Goal: Information Seeking & Learning: Learn about a topic

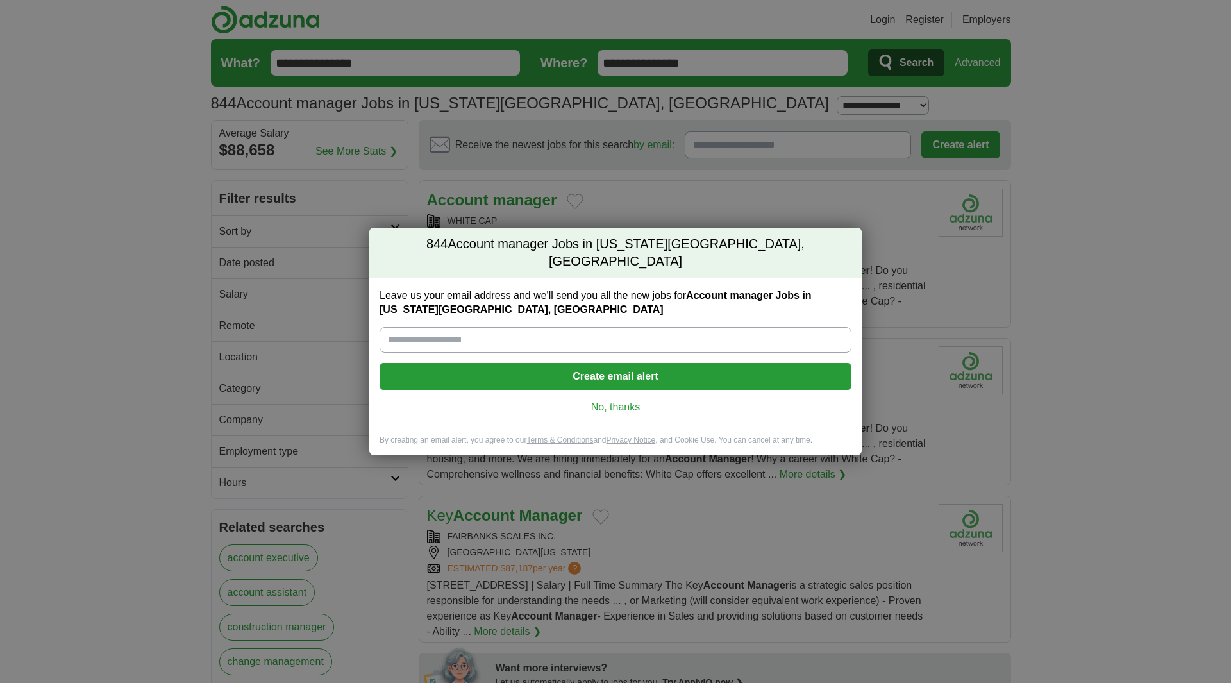
click at [620, 400] on link "No, thanks" at bounding box center [615, 407] width 451 height 14
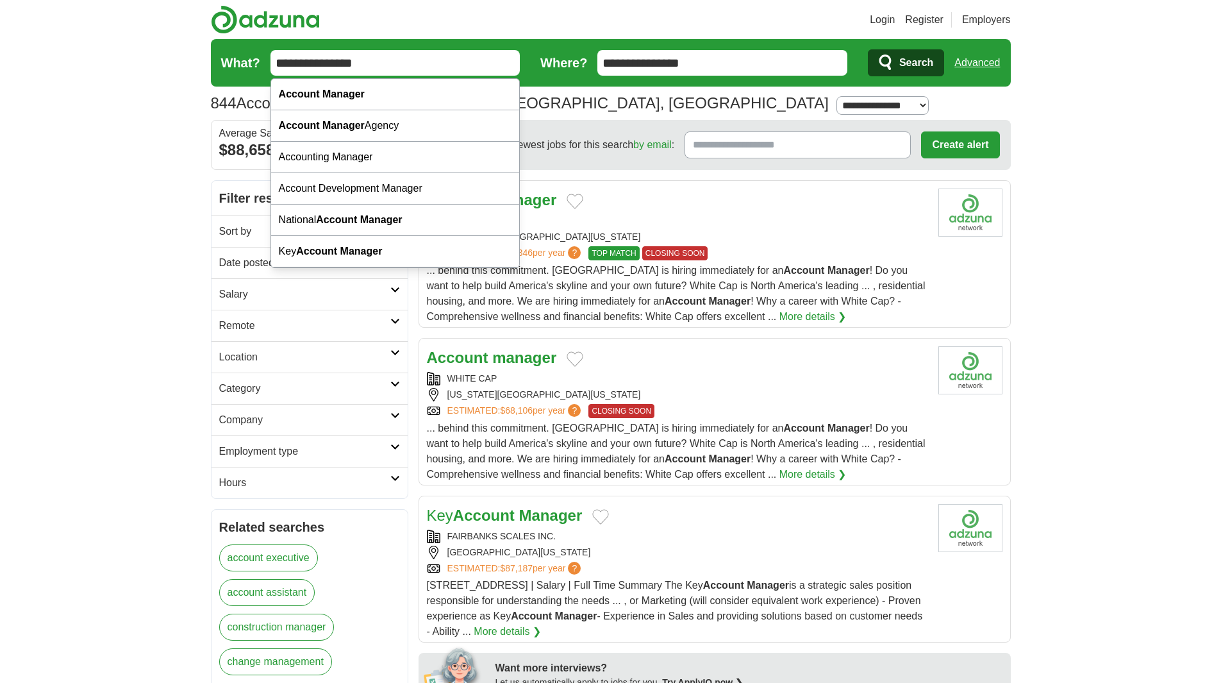
drag, startPoint x: 389, startPoint y: 61, endPoint x: 241, endPoint y: 64, distance: 148.1
click at [241, 64] on form "**********" at bounding box center [611, 62] width 800 height 47
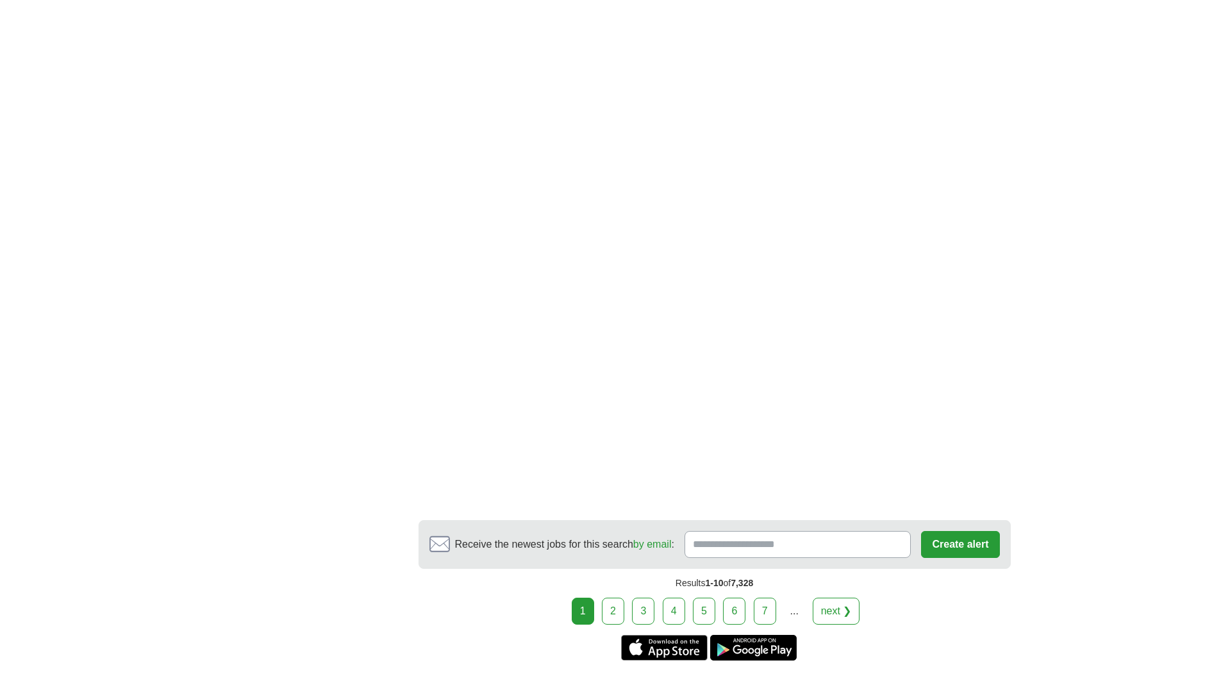
scroll to position [2115, 0]
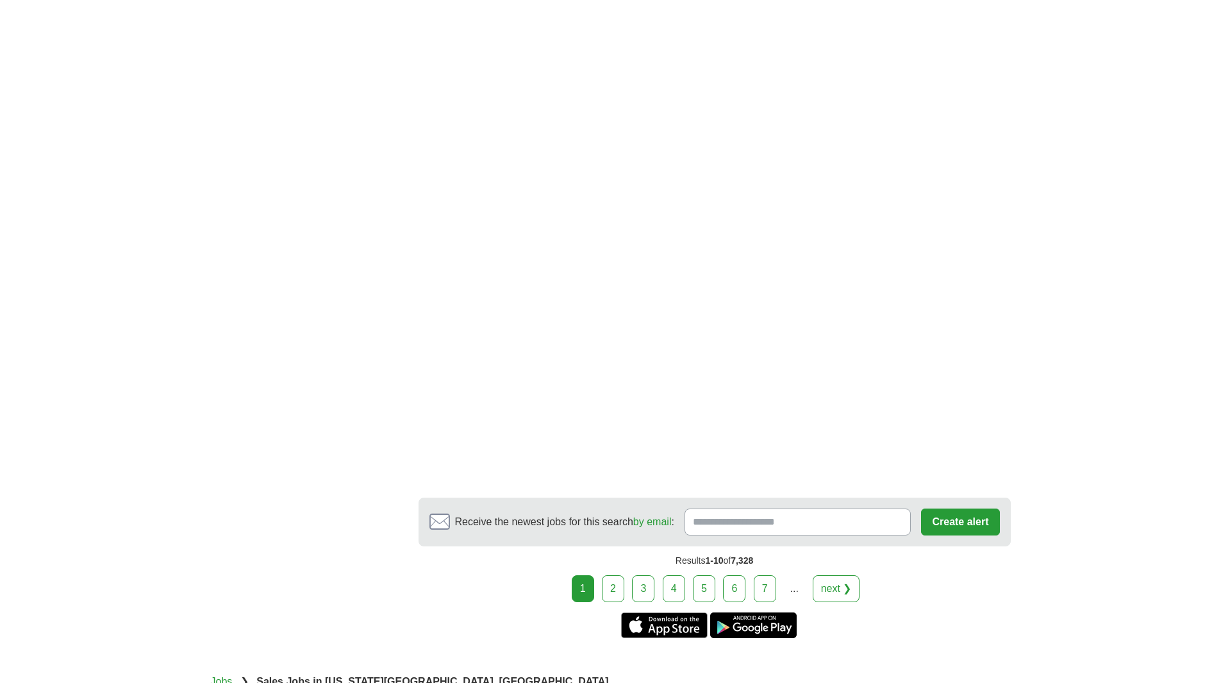
click at [619, 590] on link "2" at bounding box center [613, 588] width 22 height 27
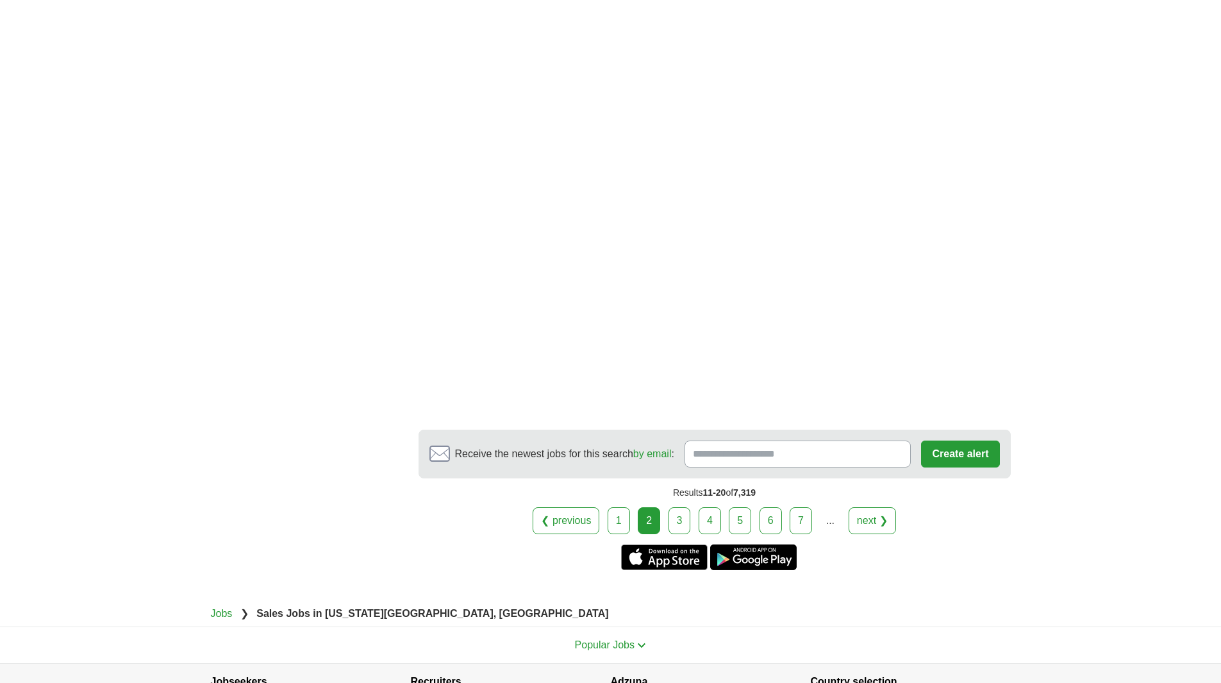
scroll to position [1987, 0]
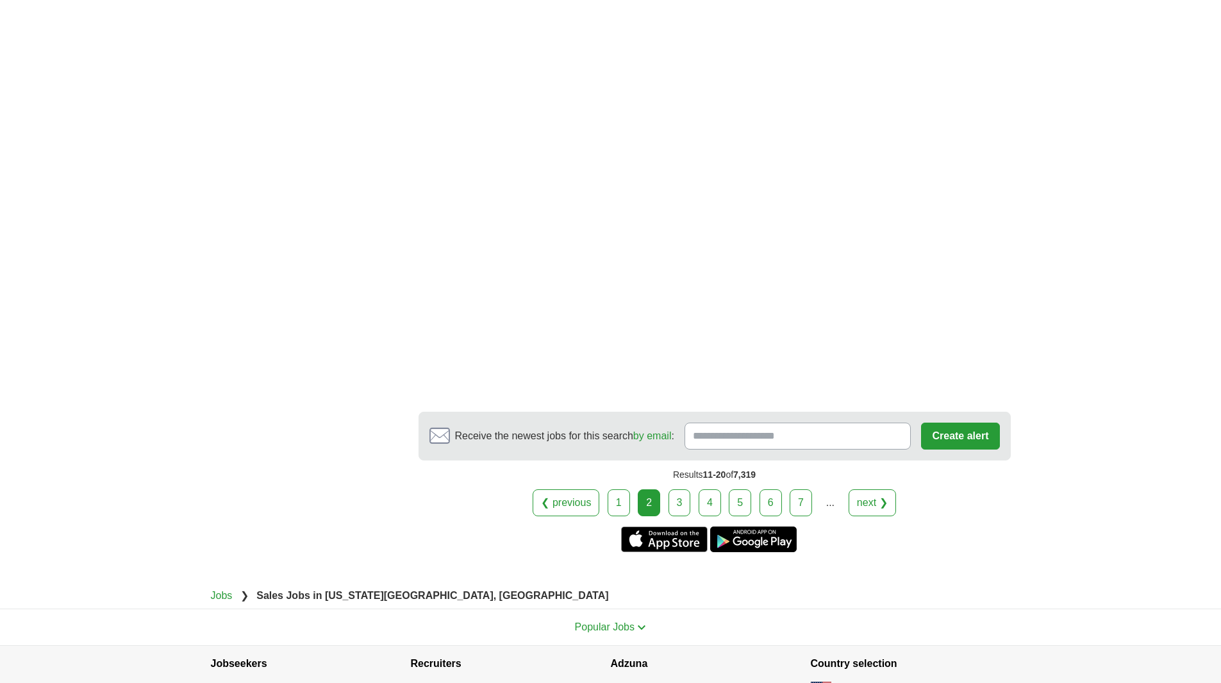
click at [680, 506] on link "3" at bounding box center [679, 502] width 22 height 27
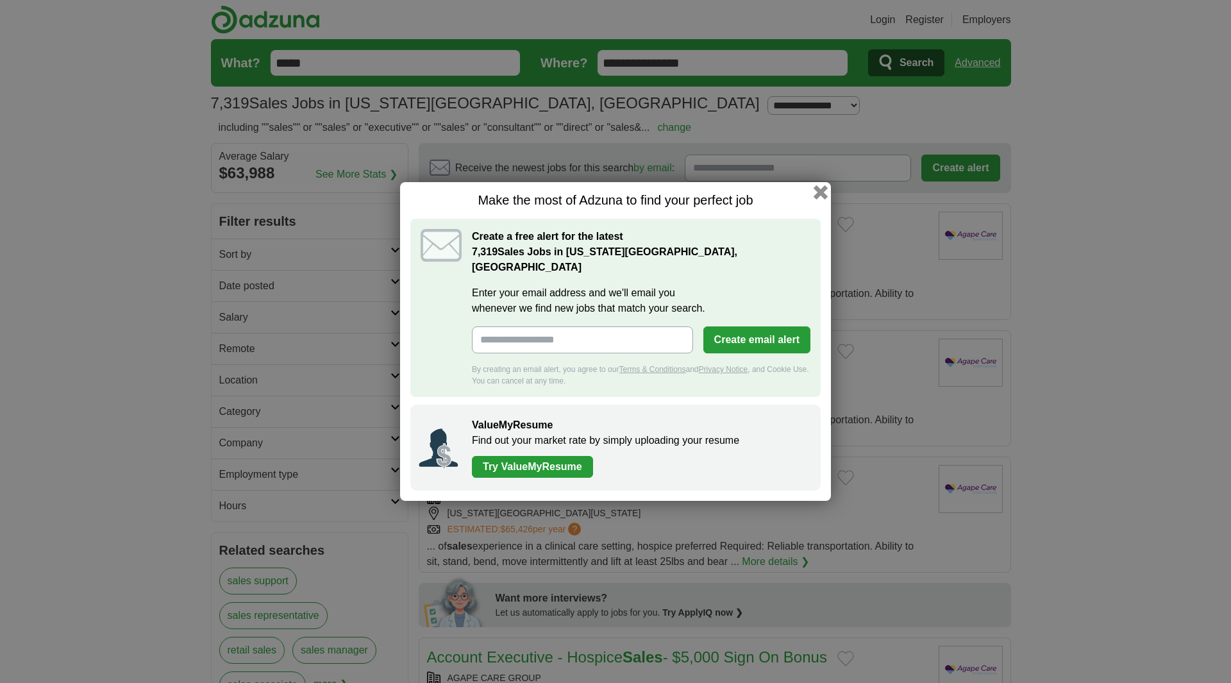
click at [820, 194] on button "button" at bounding box center [820, 192] width 14 height 14
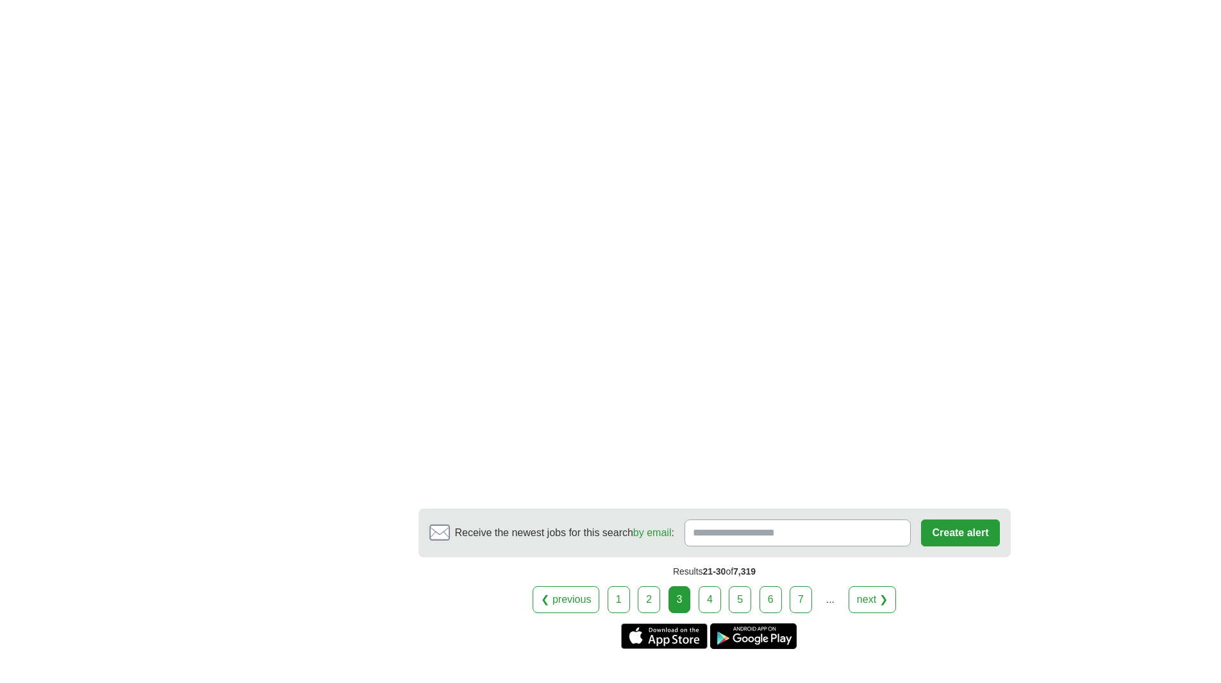
scroll to position [1730, 0]
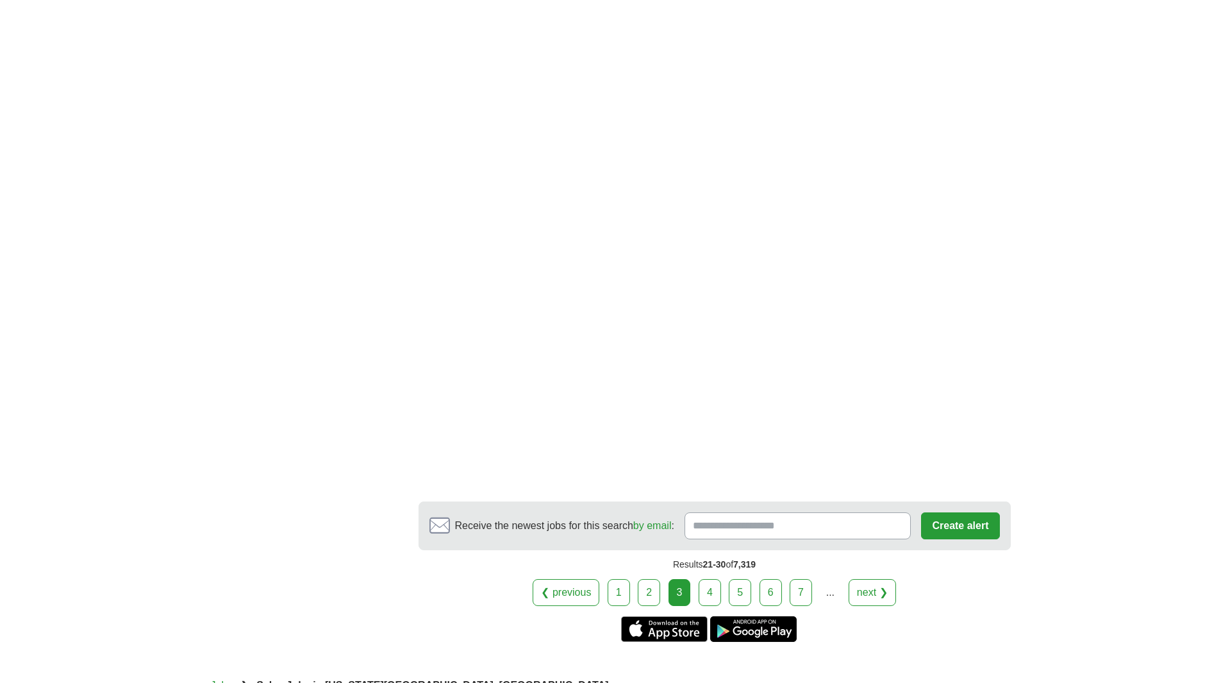
click at [711, 591] on link "4" at bounding box center [710, 592] width 22 height 27
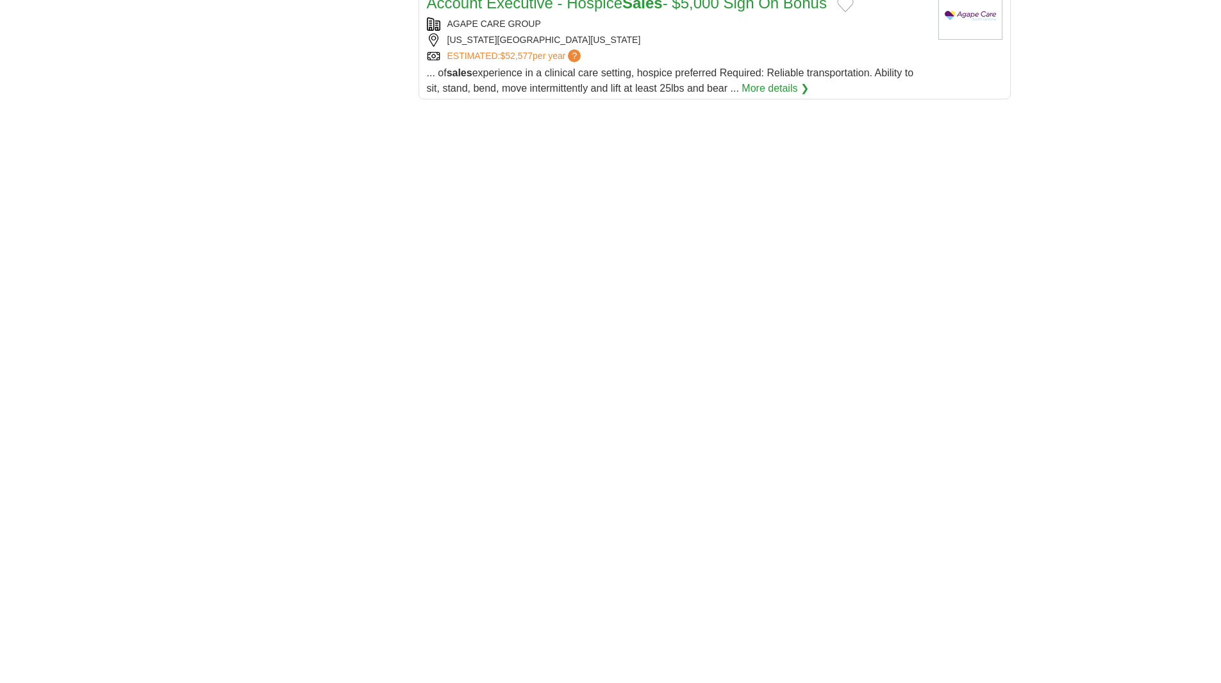
scroll to position [1730, 0]
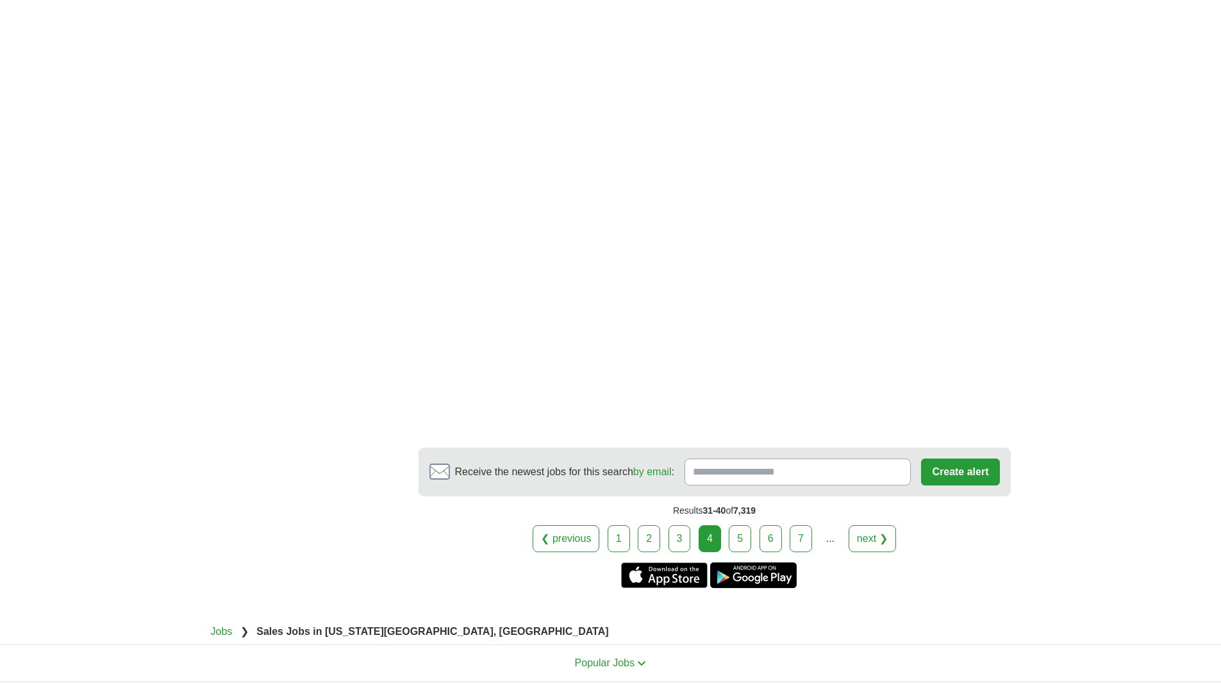
click at [747, 540] on link "5" at bounding box center [740, 538] width 22 height 27
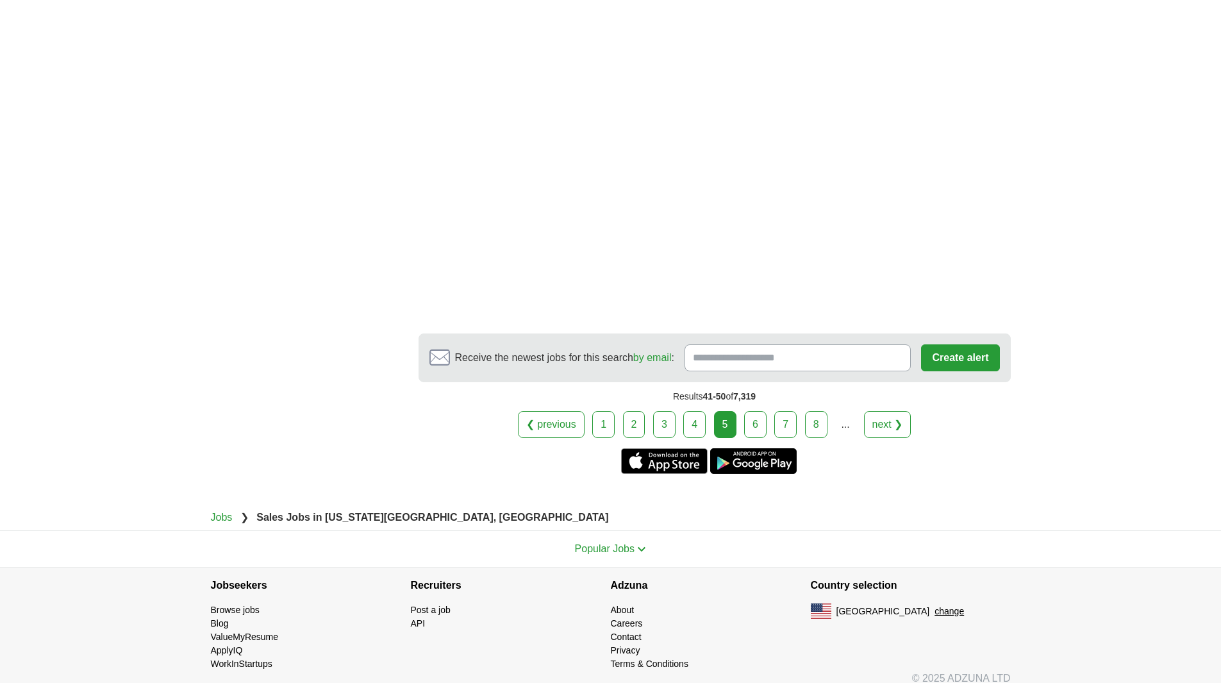
scroll to position [2096, 0]
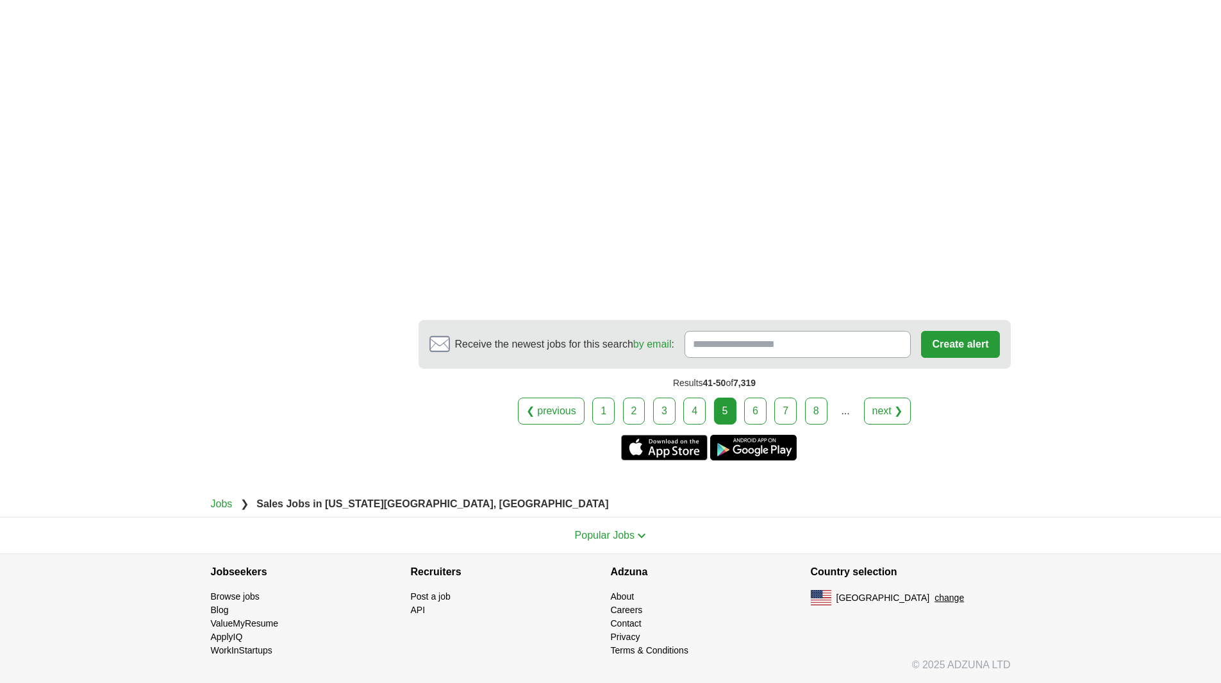
click at [749, 410] on link "6" at bounding box center [755, 410] width 22 height 27
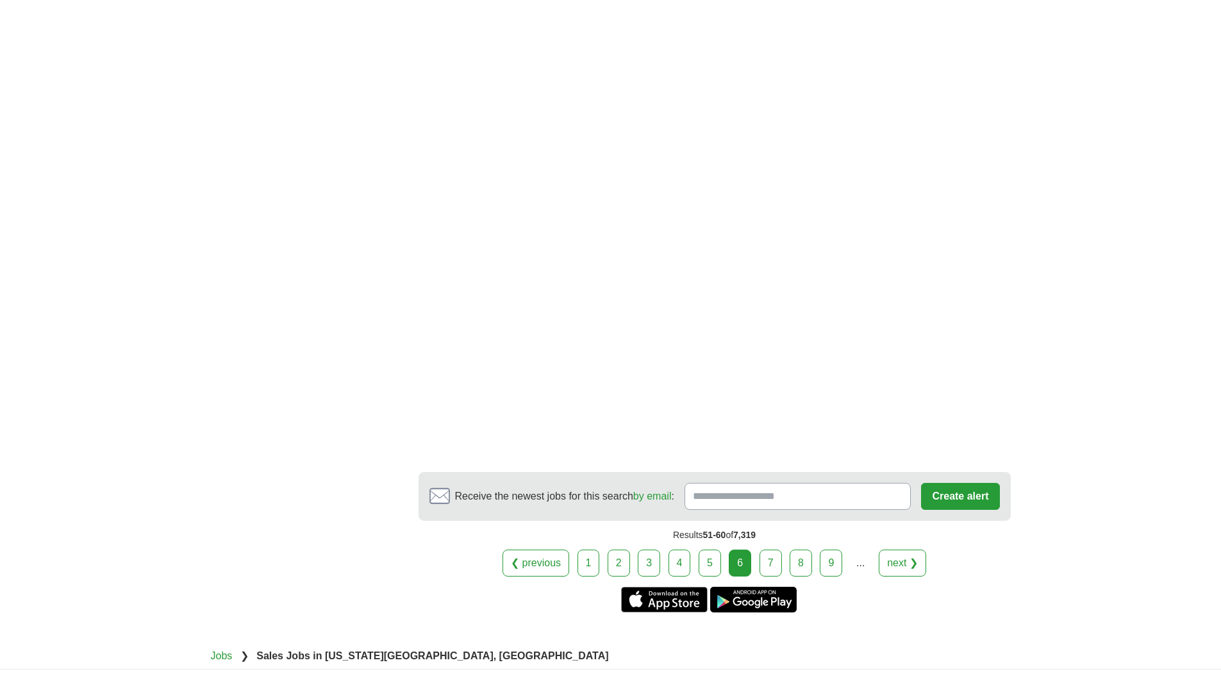
scroll to position [2267, 0]
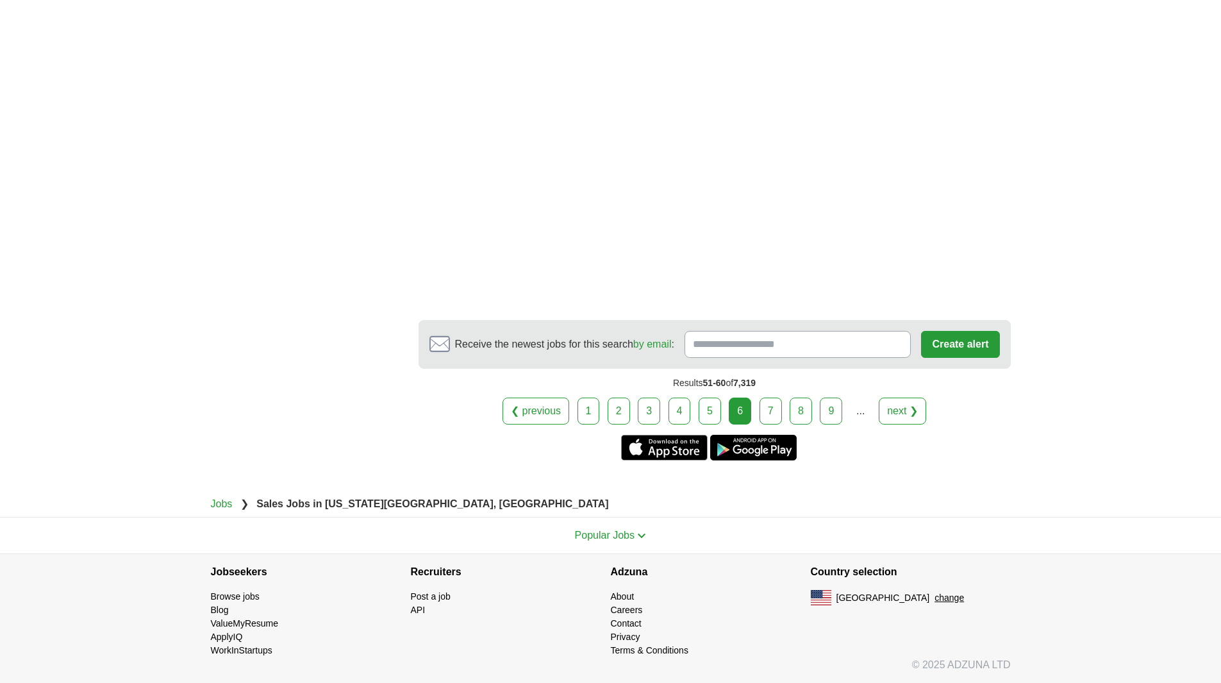
click at [770, 406] on link "7" at bounding box center [770, 410] width 22 height 27
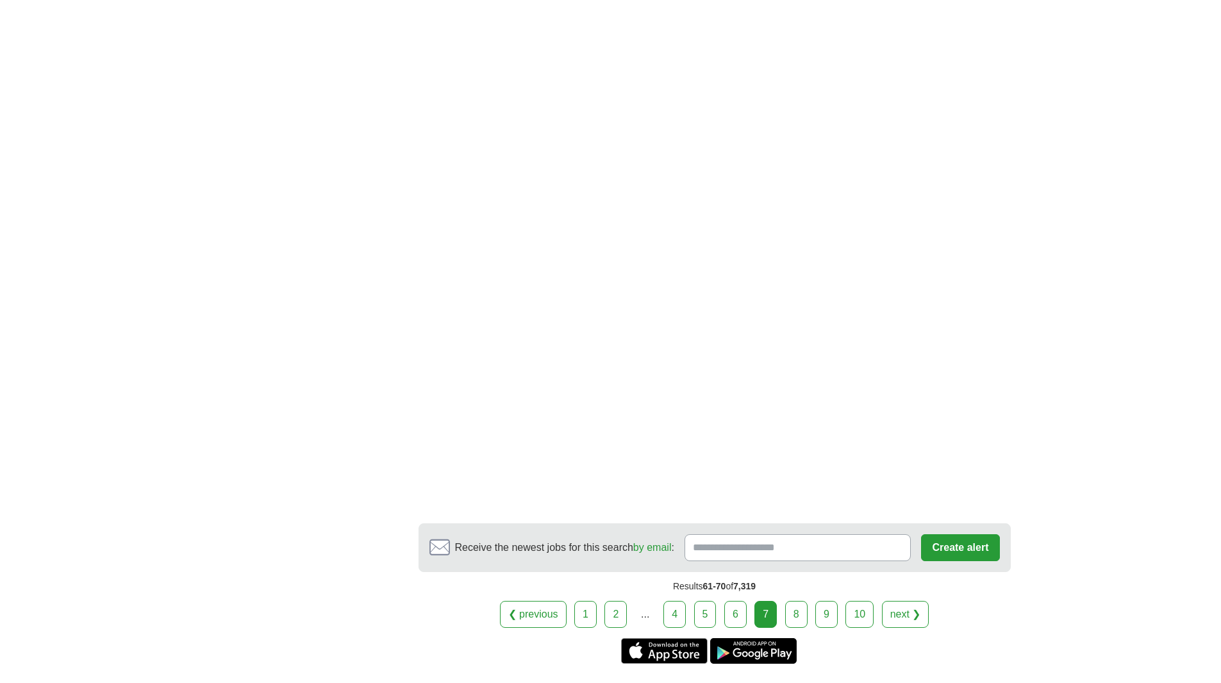
scroll to position [2115, 0]
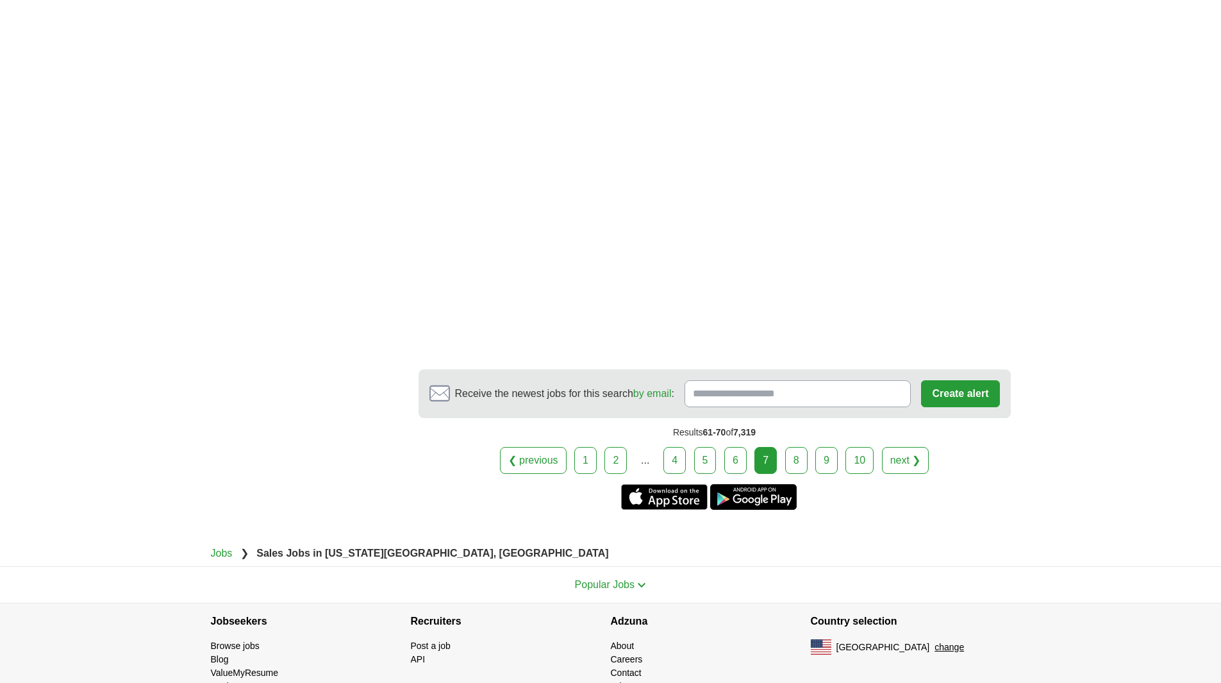
click at [792, 465] on link "8" at bounding box center [796, 460] width 22 height 27
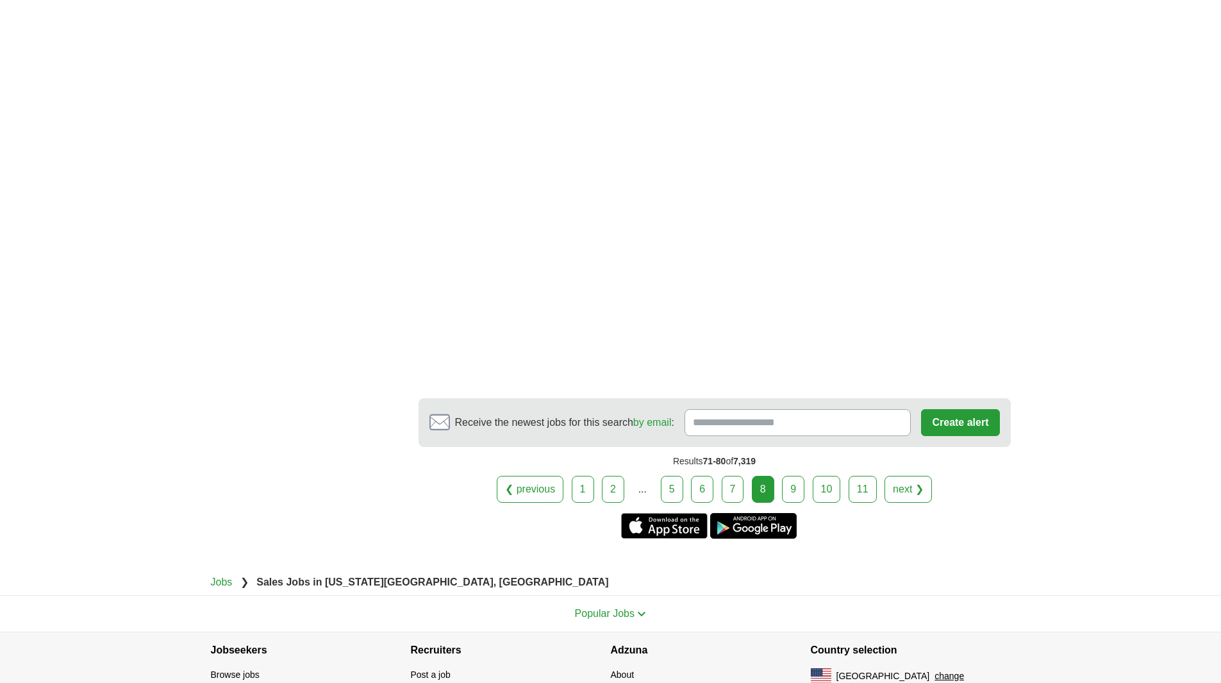
scroll to position [2115, 0]
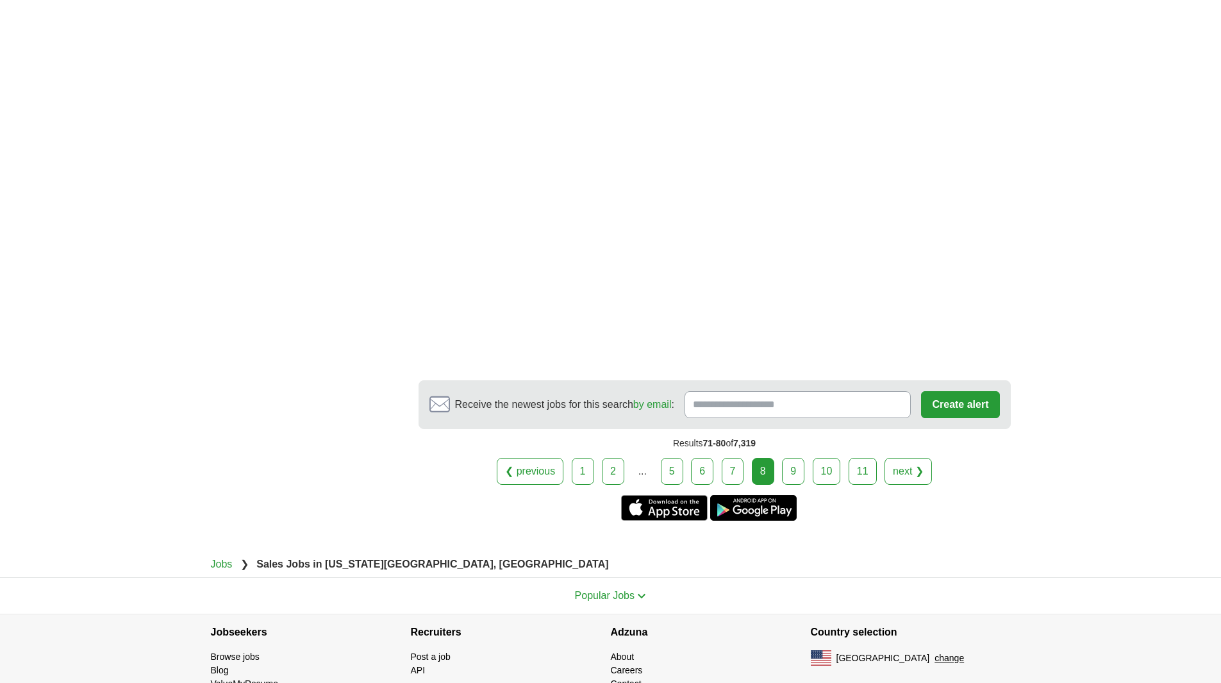
click at [798, 458] on link "9" at bounding box center [793, 471] width 22 height 27
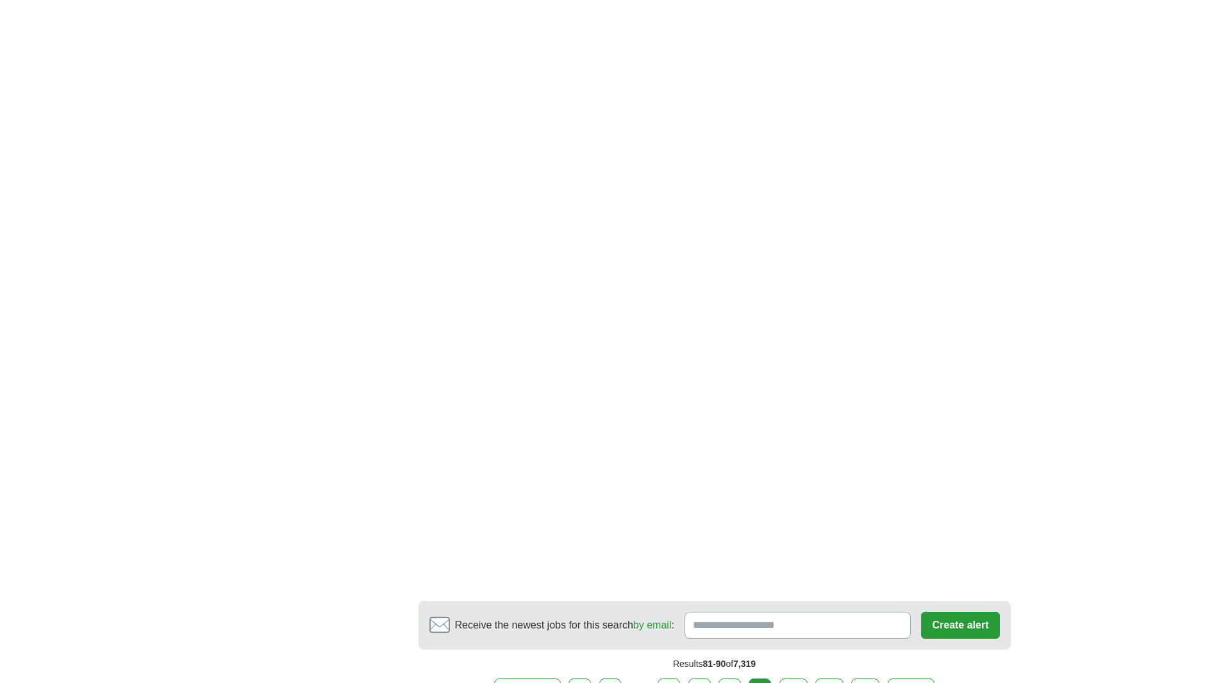
scroll to position [1923, 0]
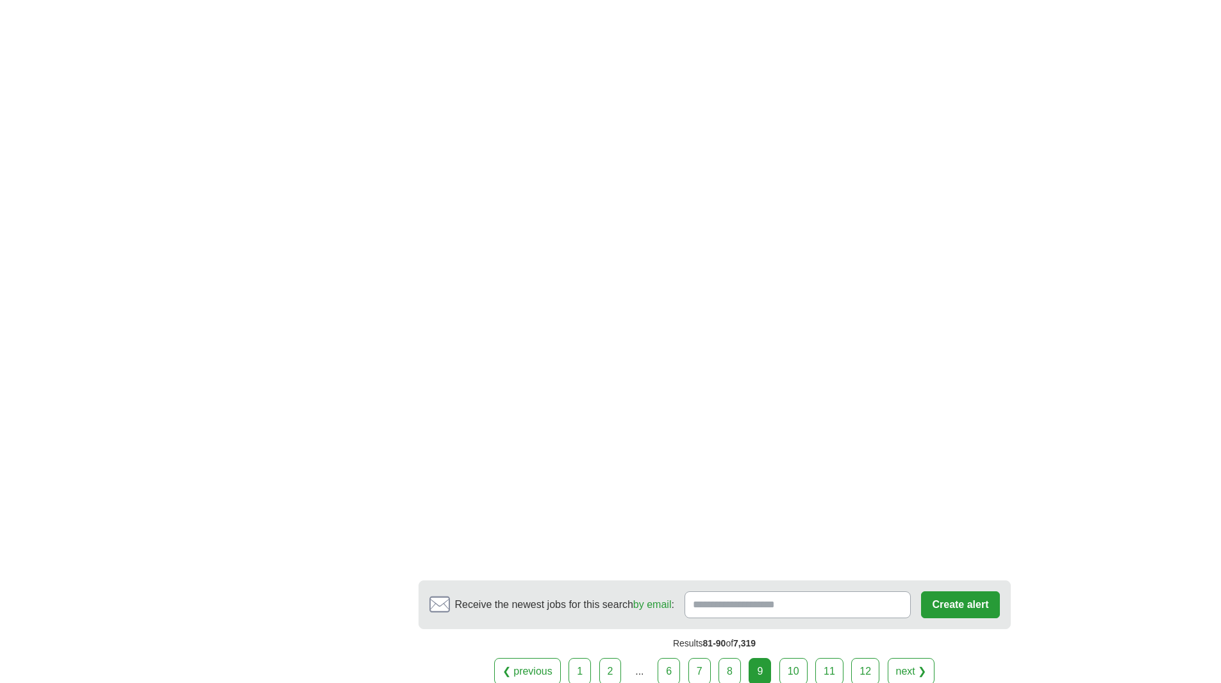
click at [790, 658] on link "10" at bounding box center [793, 671] width 28 height 27
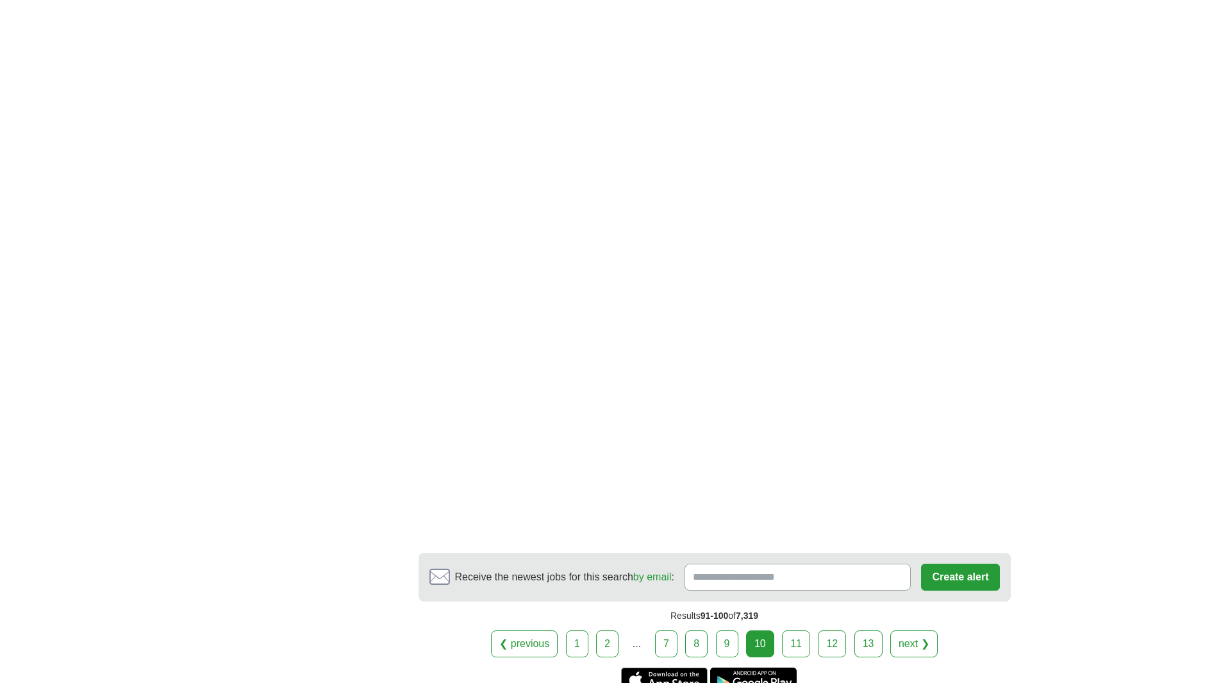
scroll to position [2051, 0]
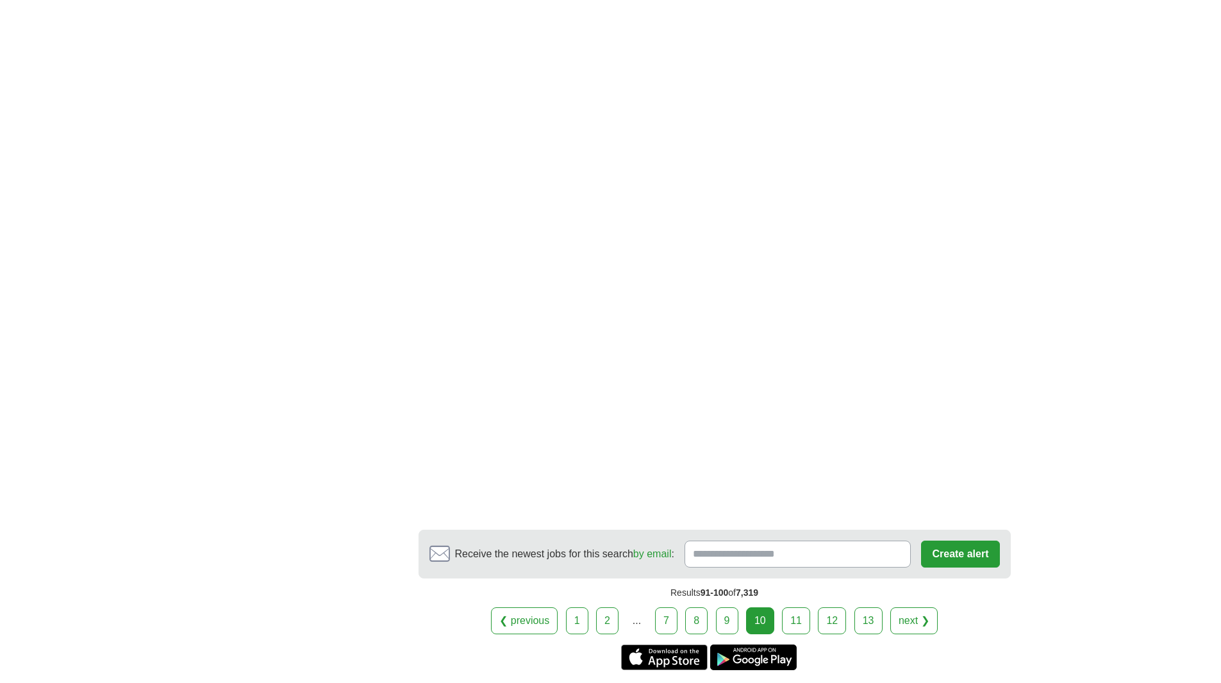
click at [794, 607] on link "11" at bounding box center [796, 620] width 28 height 27
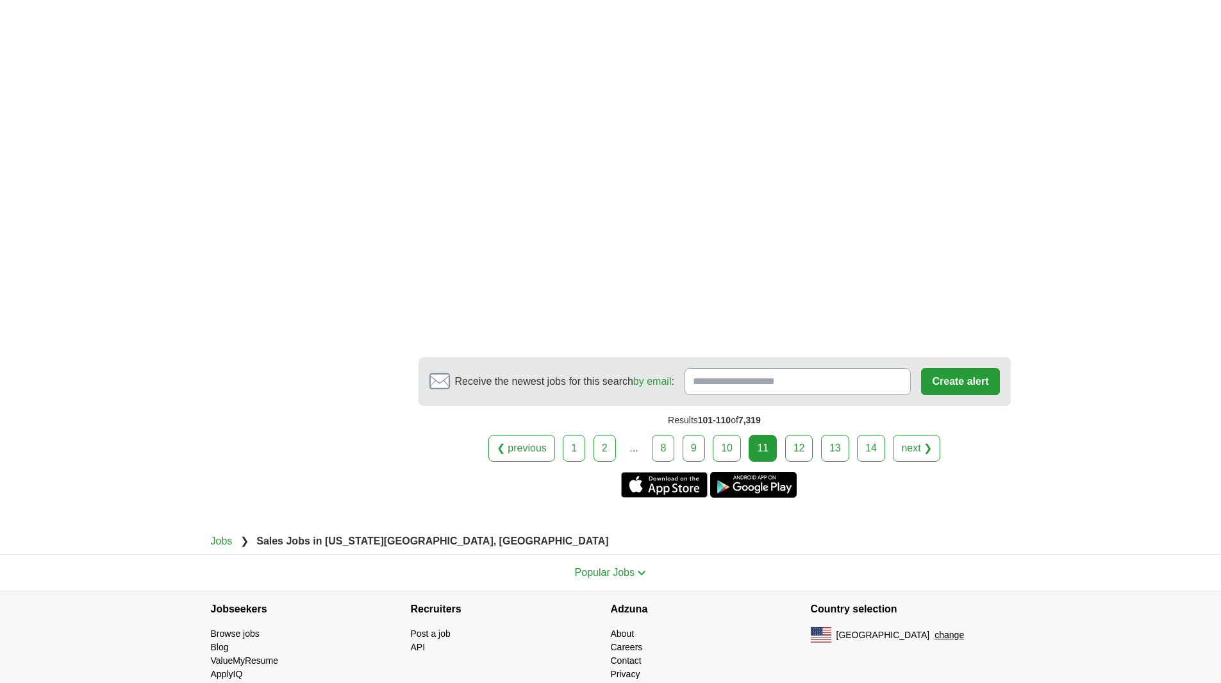
scroll to position [2179, 0]
click at [795, 440] on link "12" at bounding box center [799, 446] width 28 height 27
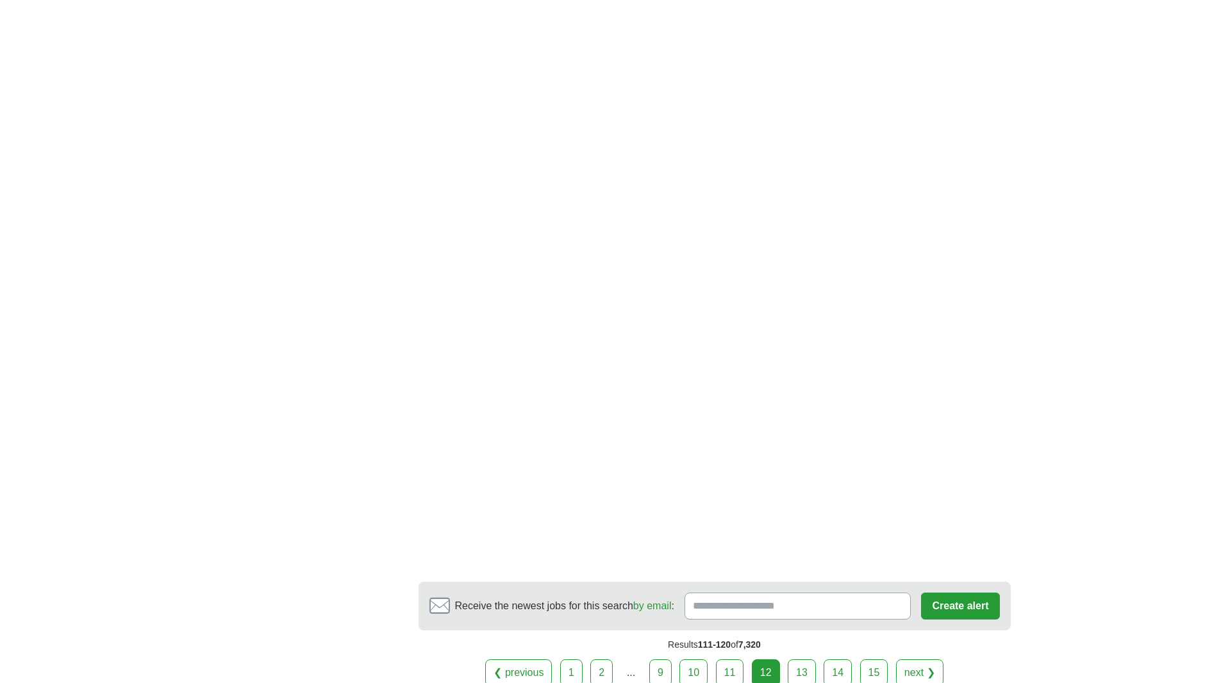
scroll to position [2115, 0]
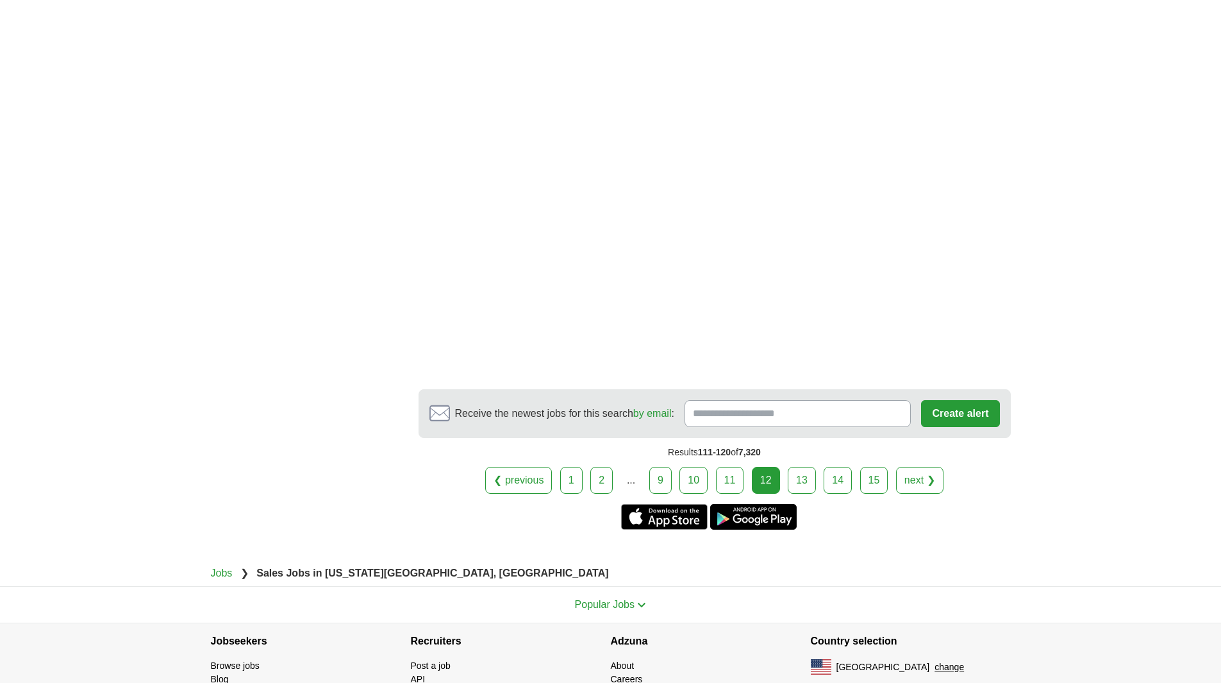
click at [804, 488] on link "13" at bounding box center [802, 480] width 28 height 27
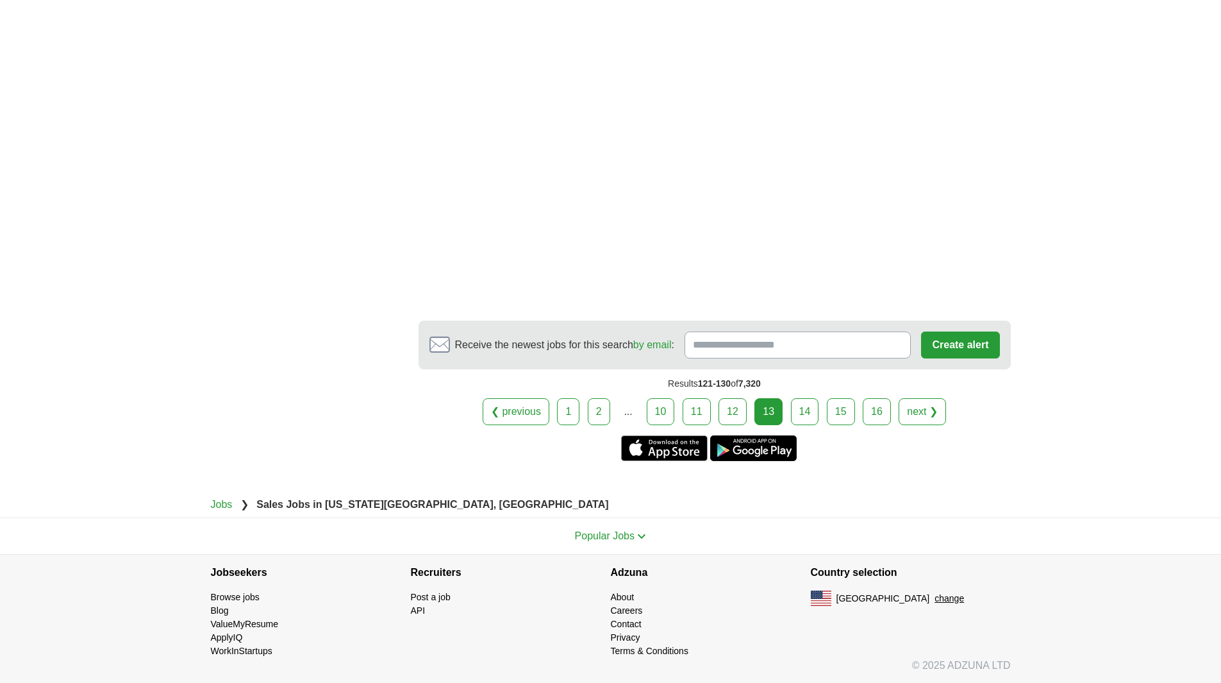
scroll to position [2246, 0]
click at [810, 406] on link "14" at bounding box center [805, 410] width 28 height 27
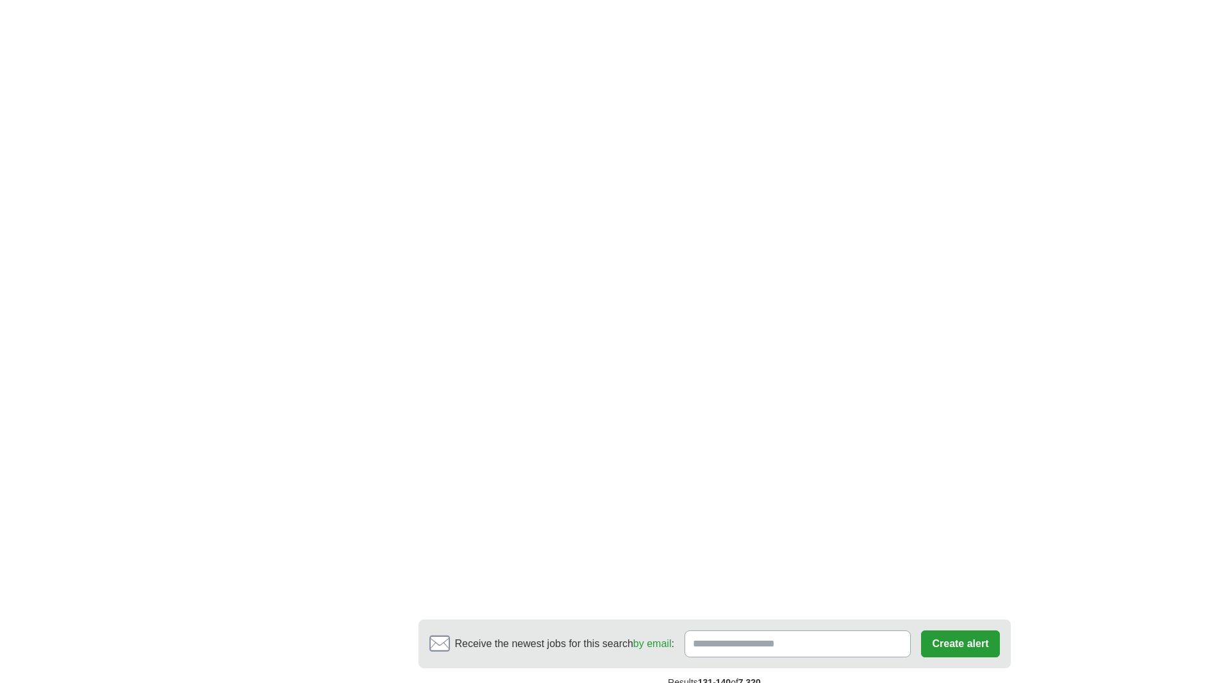
scroll to position [2051, 0]
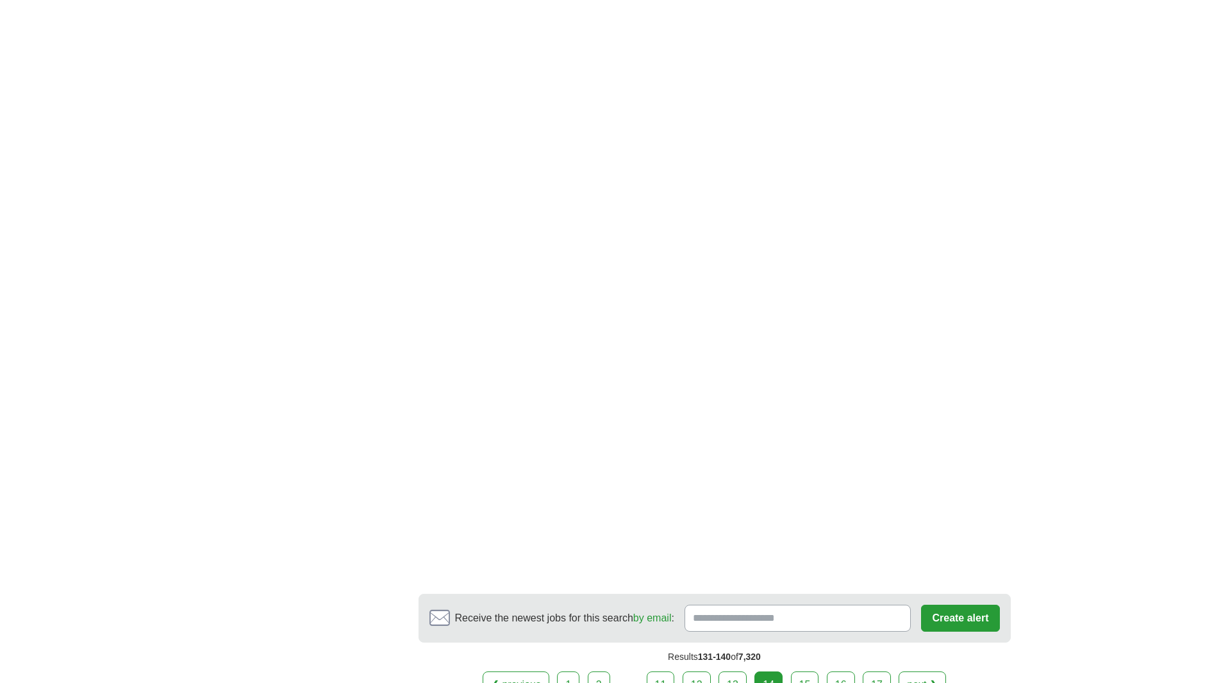
click at [809, 671] on link "15" at bounding box center [805, 684] width 28 height 27
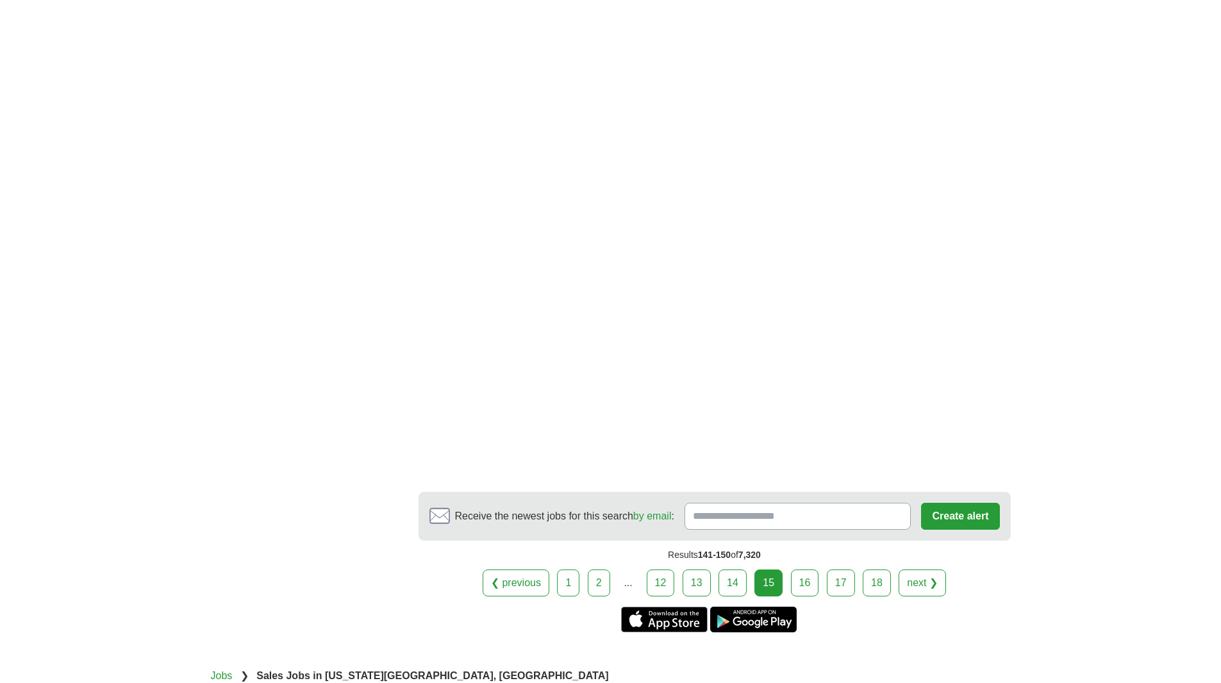
scroll to position [2051, 0]
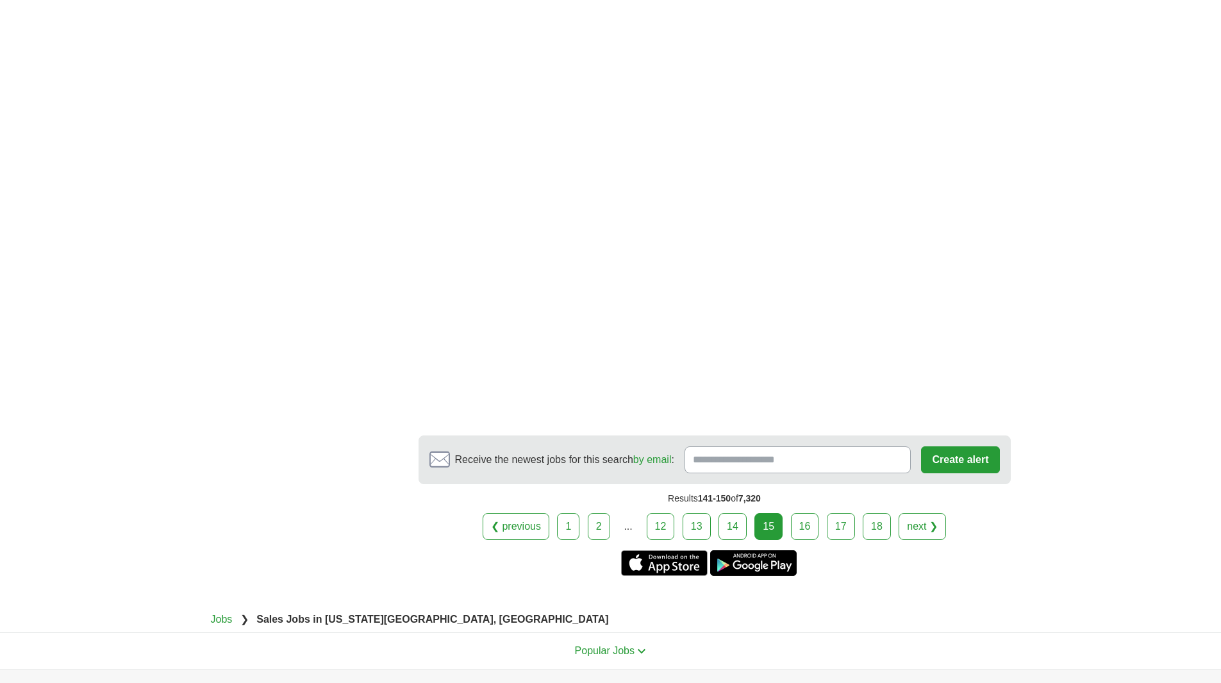
click at [797, 524] on link "16" at bounding box center [805, 526] width 28 height 27
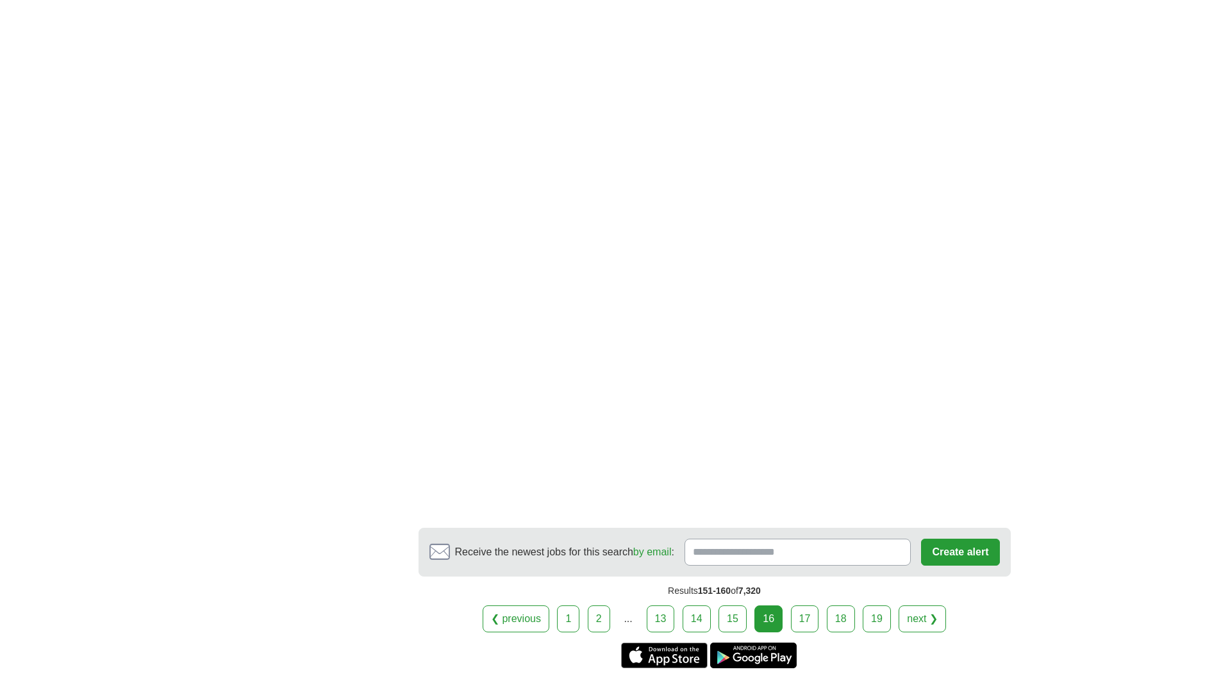
scroll to position [2115, 0]
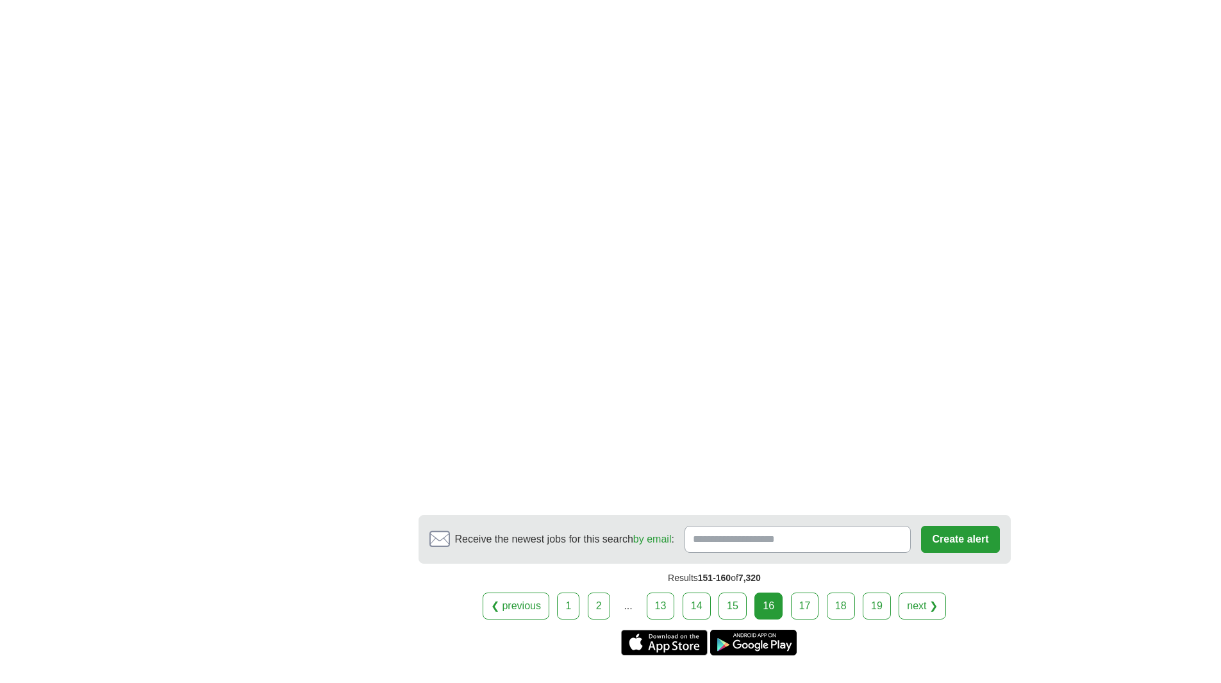
click at [805, 592] on link "17" at bounding box center [805, 605] width 28 height 27
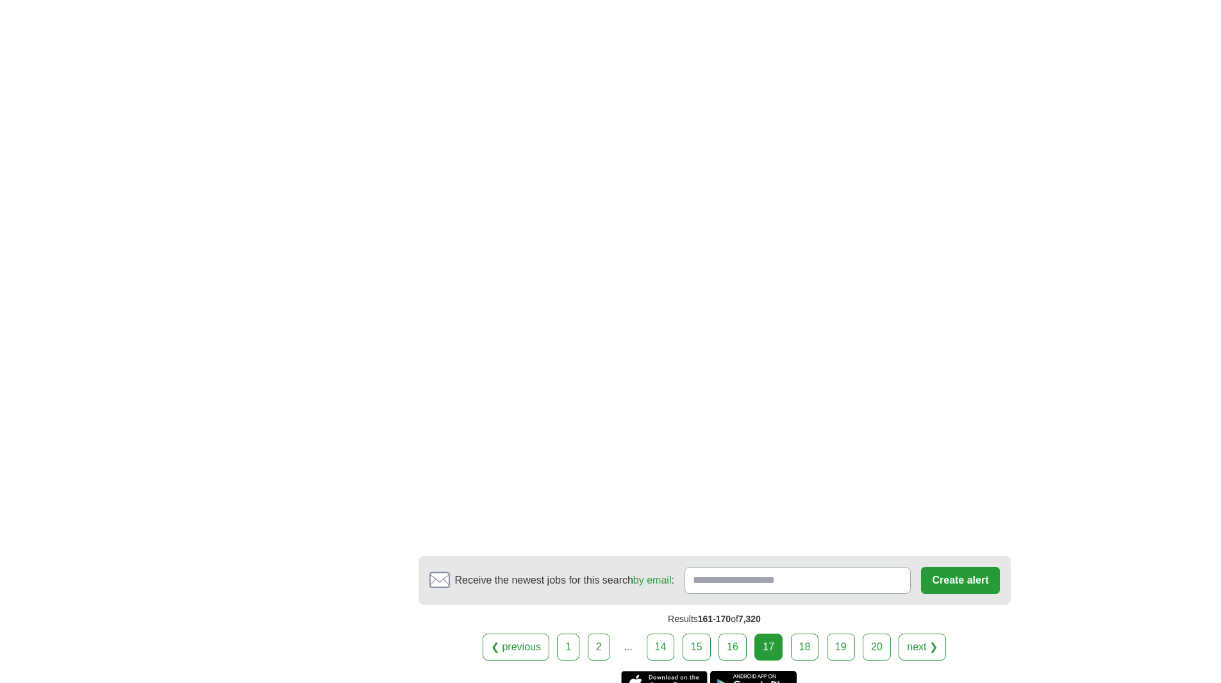
scroll to position [2371, 0]
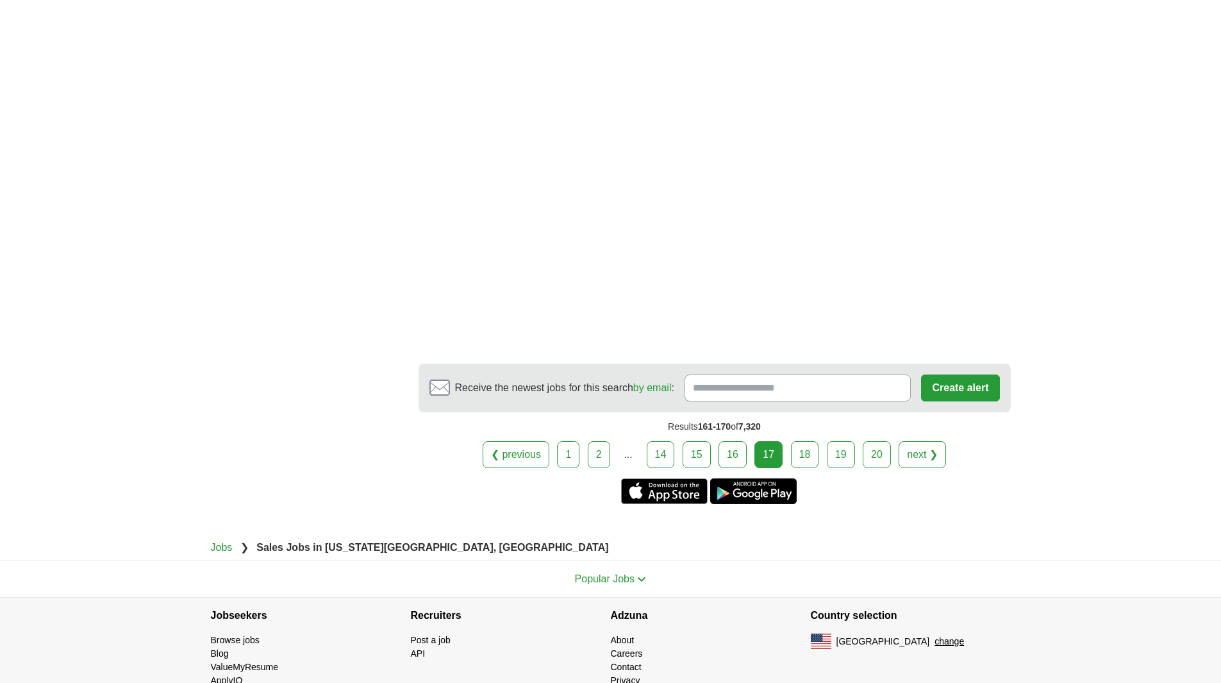
click at [806, 455] on link "18" at bounding box center [805, 454] width 28 height 27
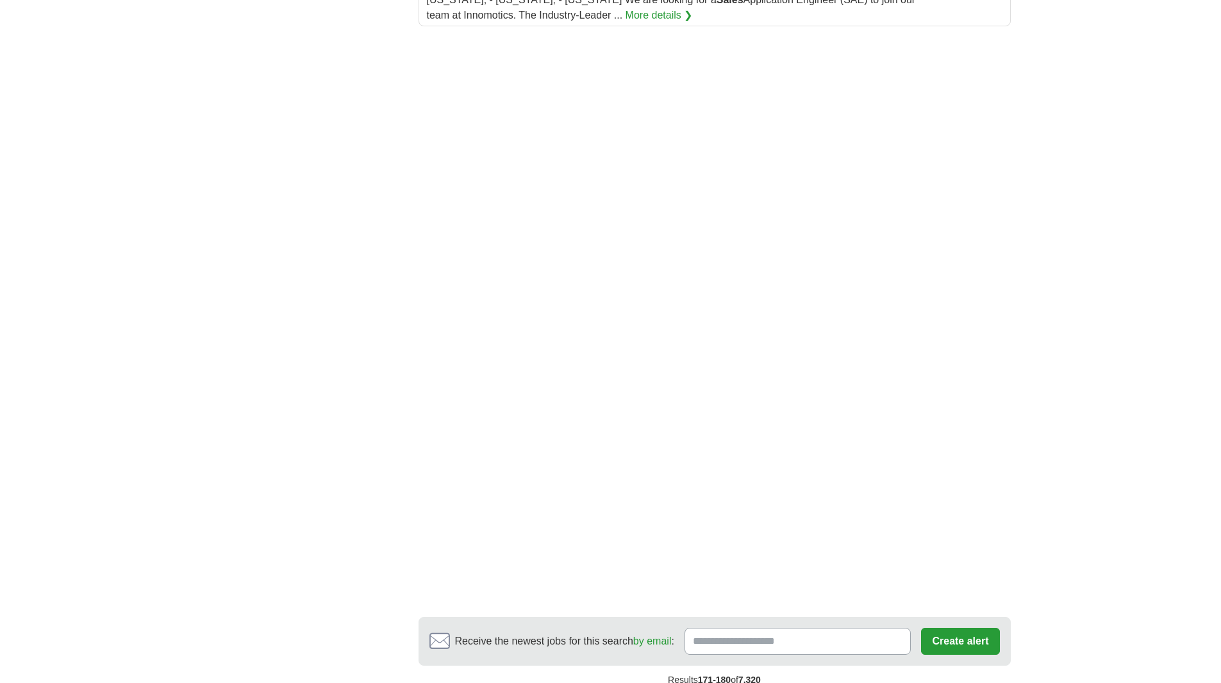
scroll to position [2051, 0]
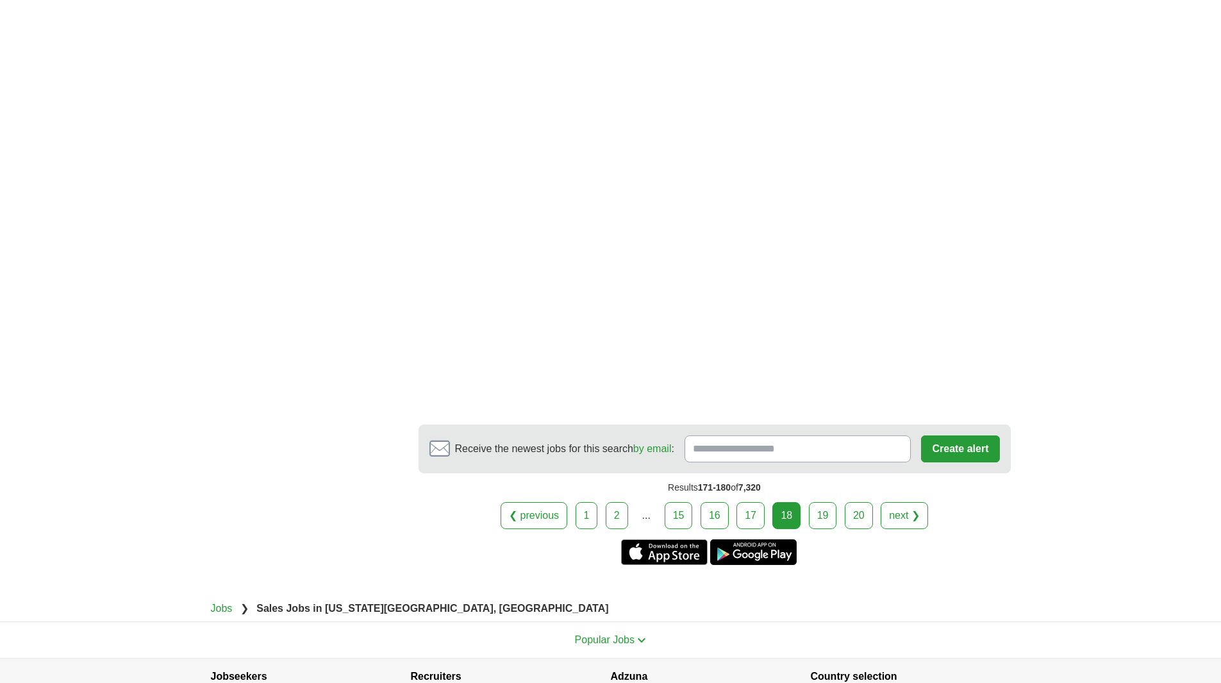
click at [825, 511] on link "19" at bounding box center [823, 515] width 28 height 27
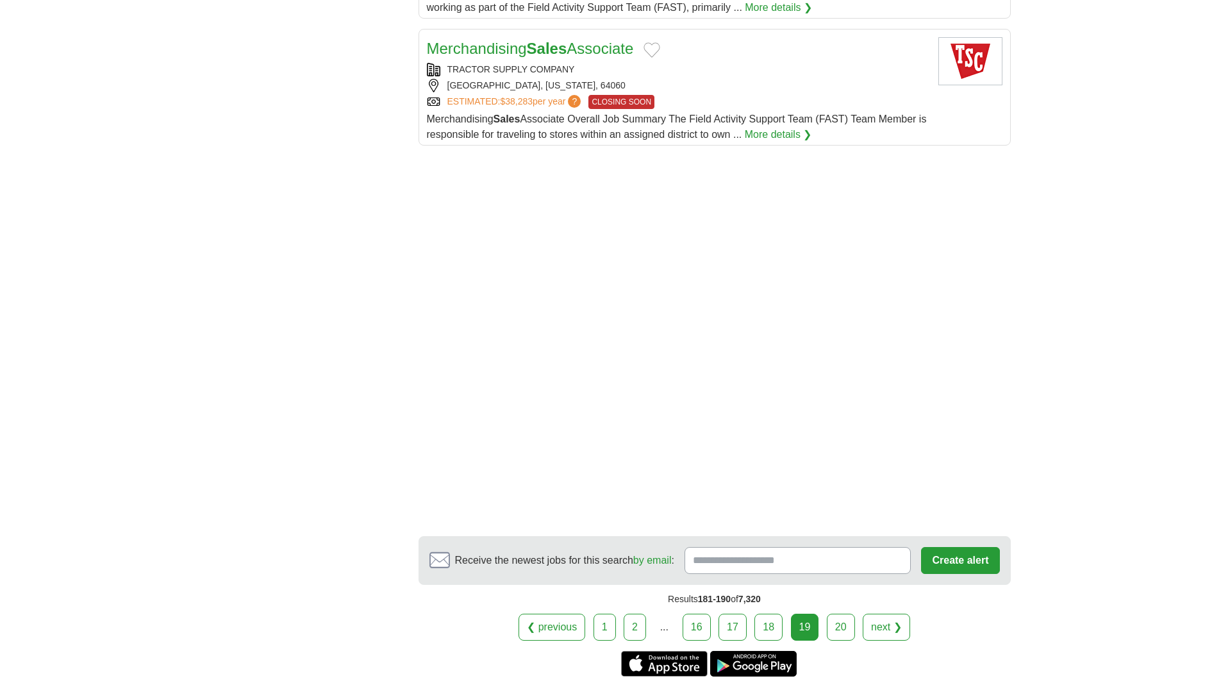
scroll to position [1602, 0]
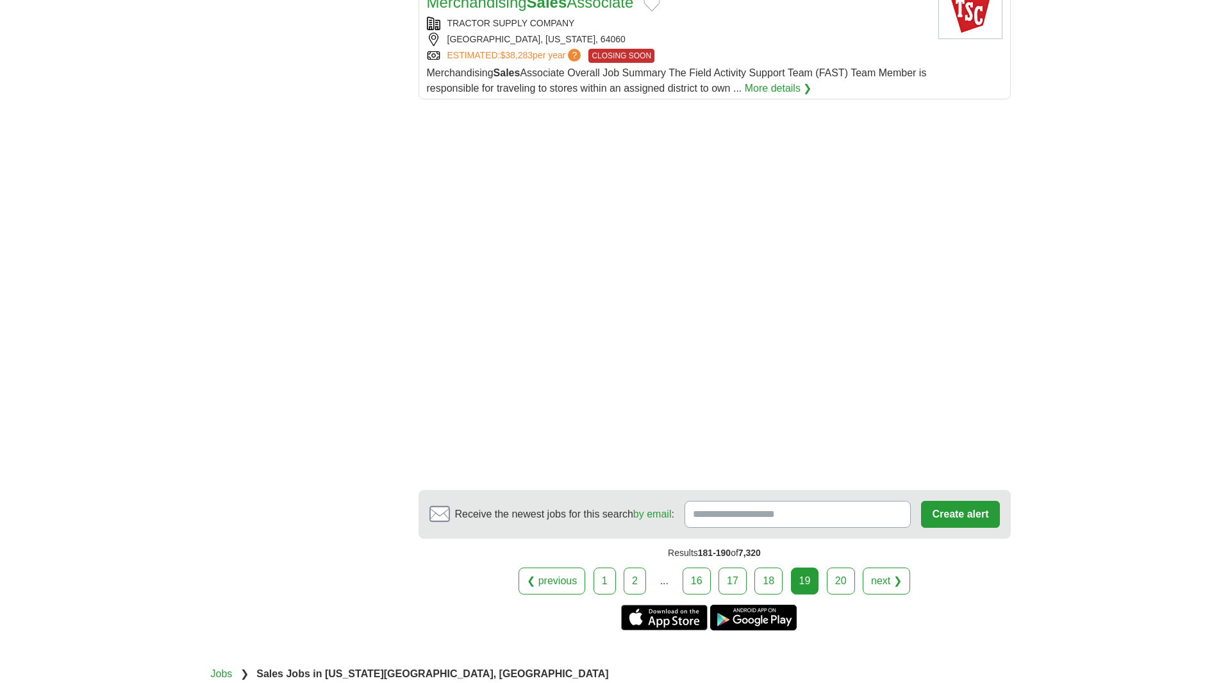
click at [840, 587] on link "20" at bounding box center [841, 580] width 28 height 27
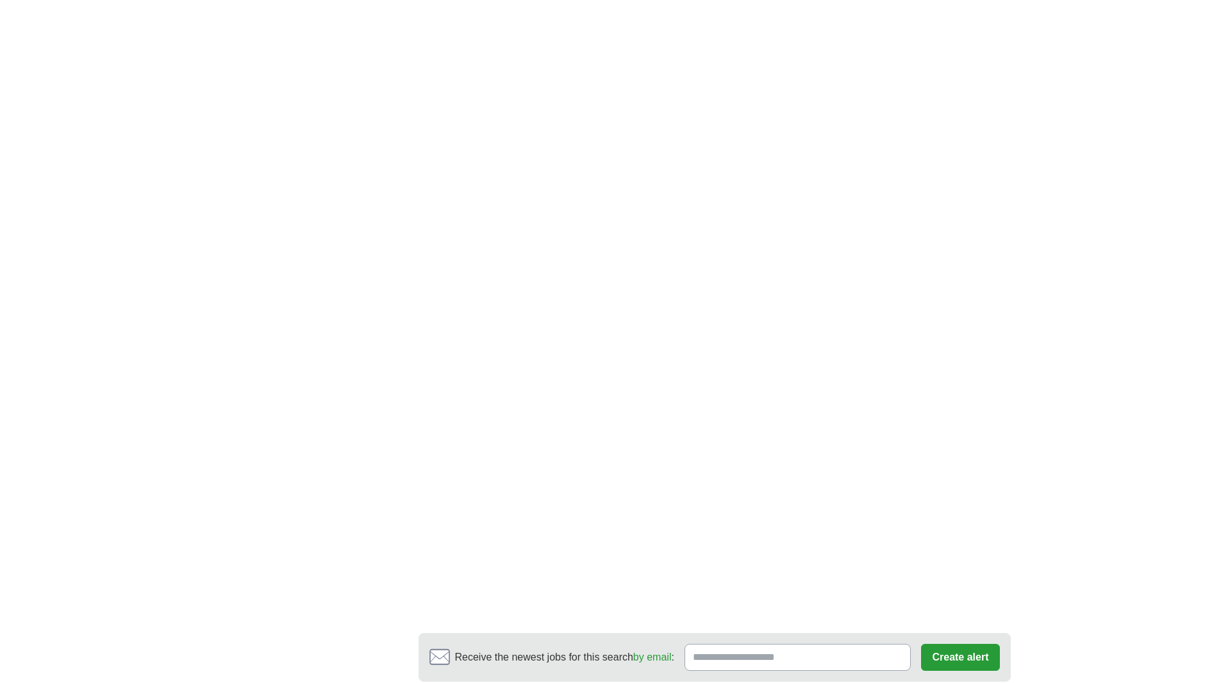
scroll to position [2179, 0]
